Goal: Information Seeking & Learning: Check status

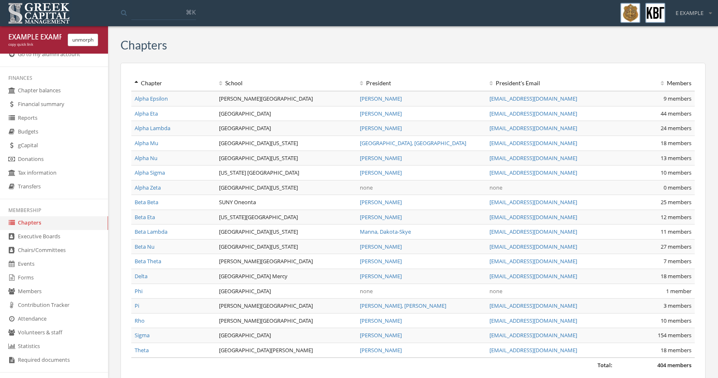
scroll to position [15, 0]
click at [66, 138] on link "gCapital" at bounding box center [54, 143] width 108 height 14
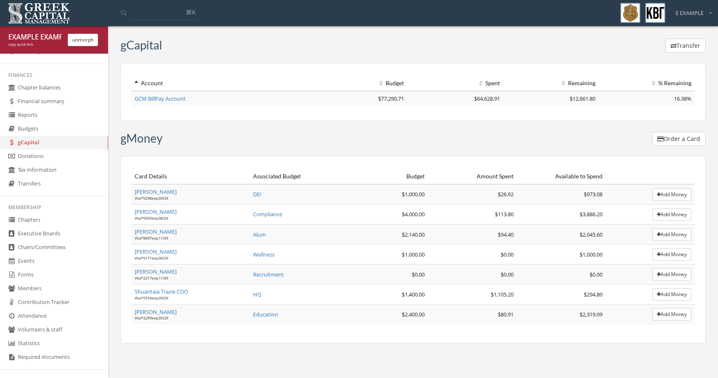
click at [164, 192] on link "[PERSON_NAME]" at bounding box center [156, 191] width 42 height 7
click at [163, 213] on link "[PERSON_NAME]" at bounding box center [156, 211] width 42 height 7
click at [166, 233] on link "[PERSON_NAME]" at bounding box center [156, 231] width 42 height 7
click at [165, 253] on link "[PERSON_NAME]" at bounding box center [156, 251] width 42 height 7
click at [169, 273] on link "[PERSON_NAME]" at bounding box center [156, 271] width 42 height 7
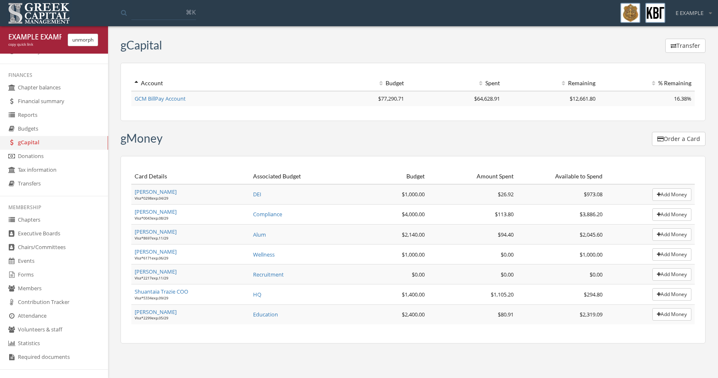
click at [186, 292] on link "Shuantaia Trazie COO" at bounding box center [162, 290] width 54 height 7
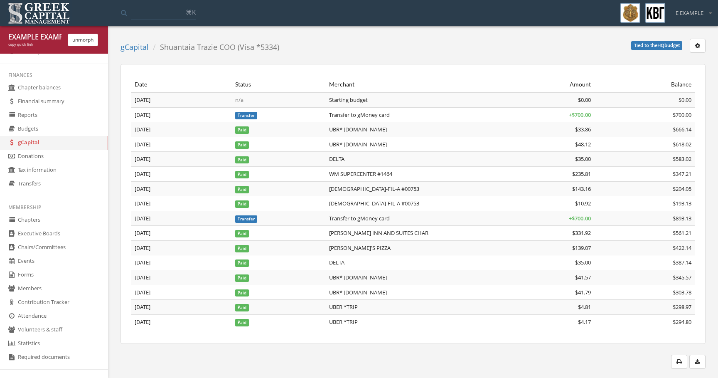
click at [193, 130] on td "[DATE]" at bounding box center [181, 129] width 101 height 15
click at [191, 342] on div "Date Status Merchant Amount Balance [DATE] n/a Starting budget $0.00 $0.00 [DAT…" at bounding box center [412, 204] width 585 height 280
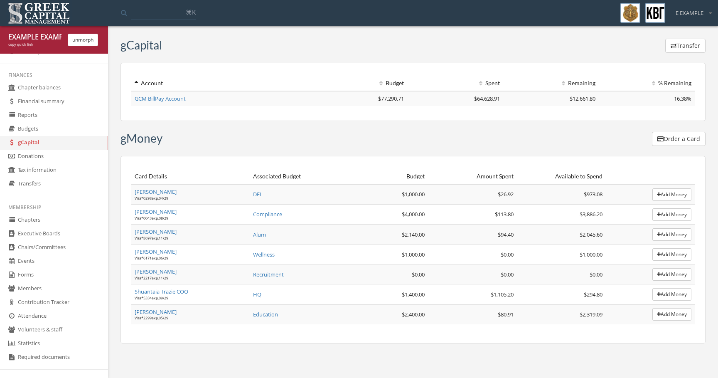
click at [159, 313] on link "[PERSON_NAME]" at bounding box center [156, 311] width 42 height 7
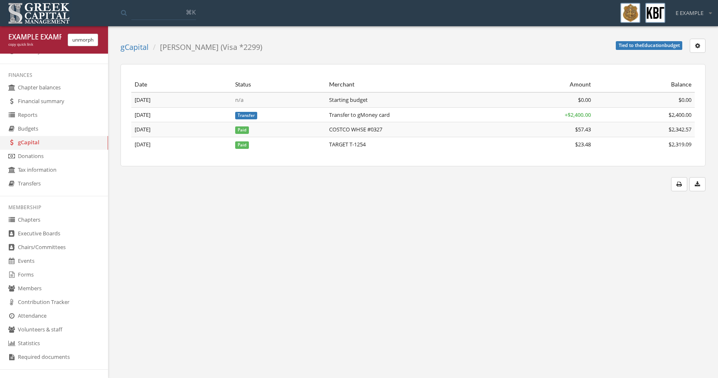
click at [201, 208] on body "My account Logout Toggle search ⌘K E EXAMPLE My account Logout EXAMPLE EXAMPLE …" at bounding box center [359, 189] width 718 height 378
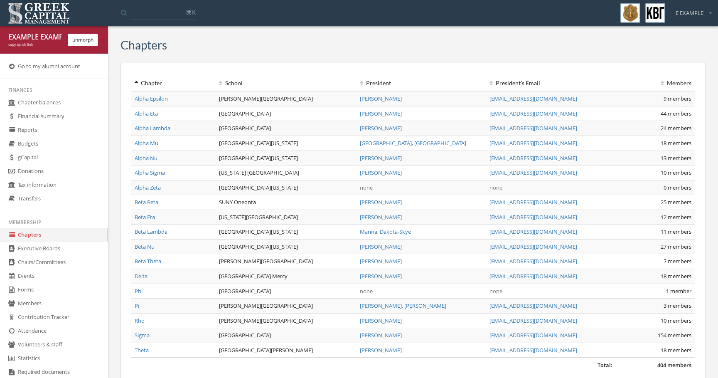
click at [84, 45] on button "unmorph" at bounding box center [83, 40] width 30 height 12
